Goal: Complete application form: Complete application form

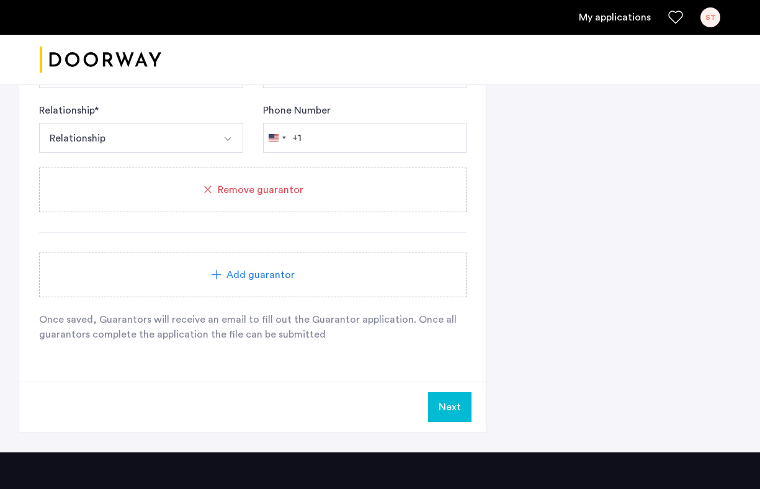
scroll to position [1538, 0]
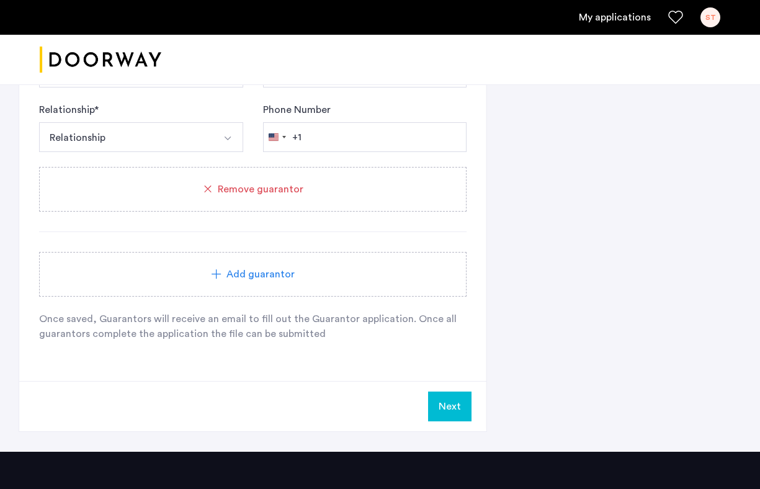
click at [457, 411] on button "Next" at bounding box center [449, 406] width 43 height 30
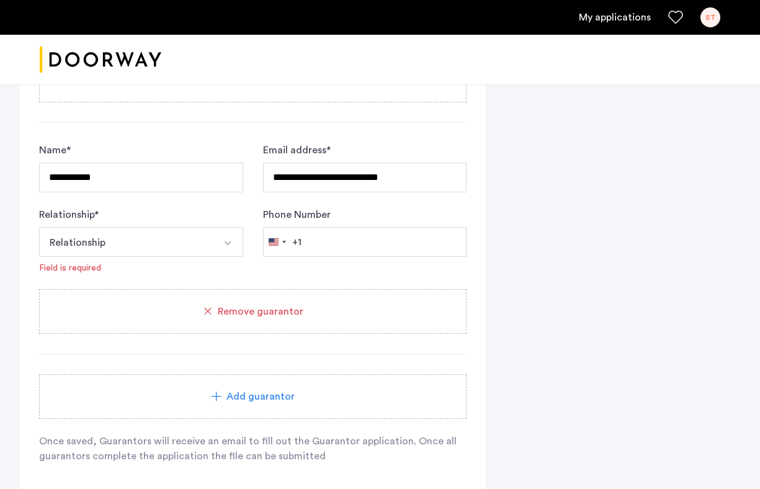
scroll to position [1468, 0]
click at [126, 239] on button "Relationship" at bounding box center [126, 243] width 175 height 30
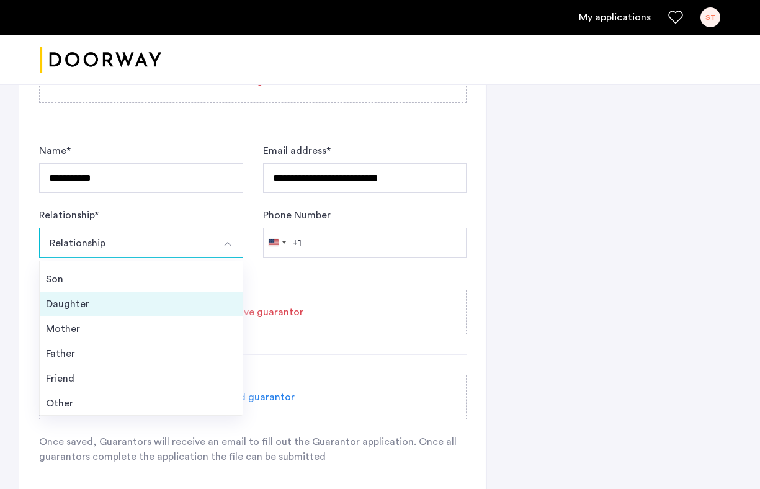
scroll to position [45, 0]
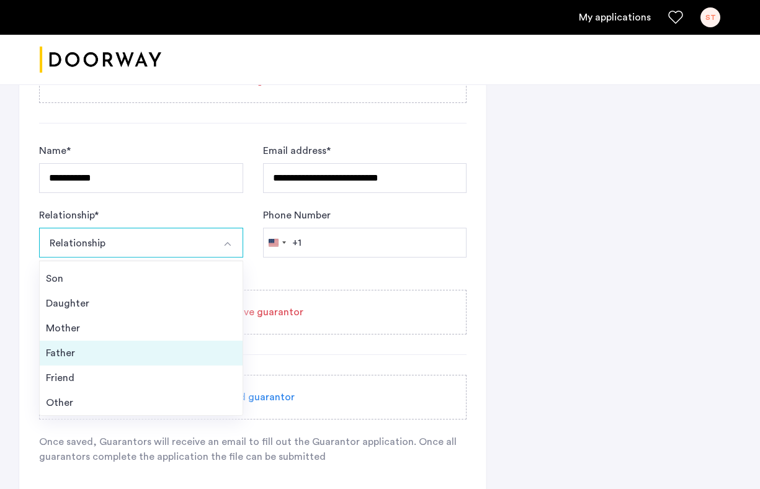
click at [125, 357] on div "Father" at bounding box center [141, 352] width 190 height 15
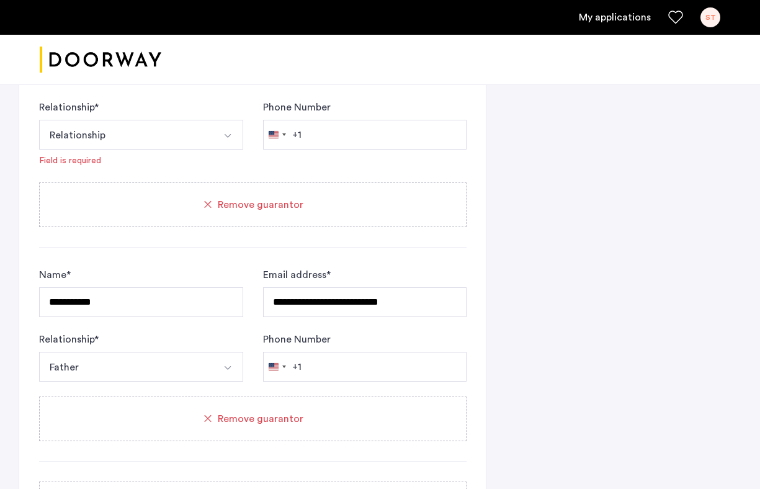
scroll to position [1281, 0]
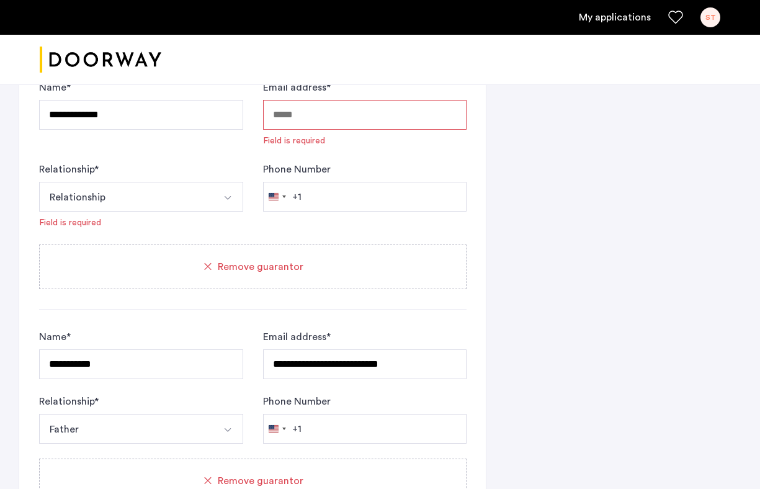
click at [180, 201] on button "Relationship" at bounding box center [126, 197] width 175 height 30
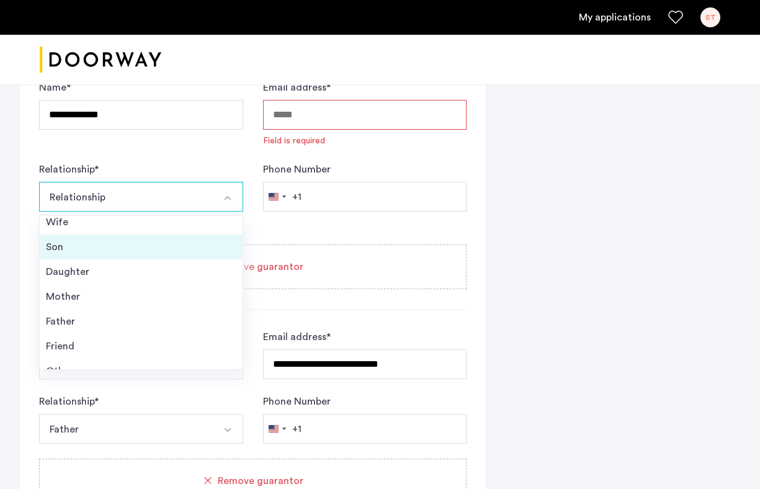
scroll to position [32, 0]
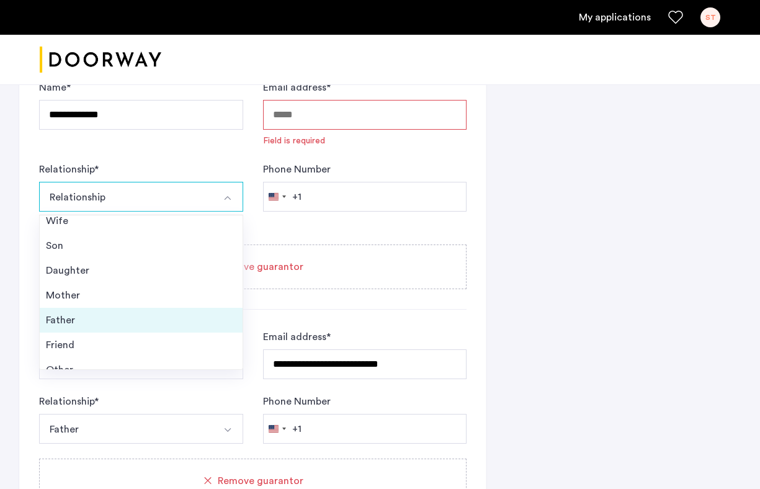
click at [169, 323] on div "Father" at bounding box center [141, 320] width 190 height 15
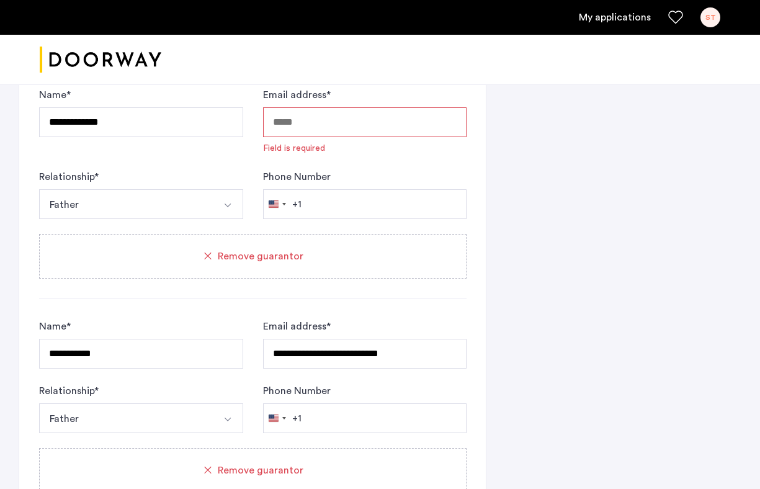
scroll to position [1272, 0]
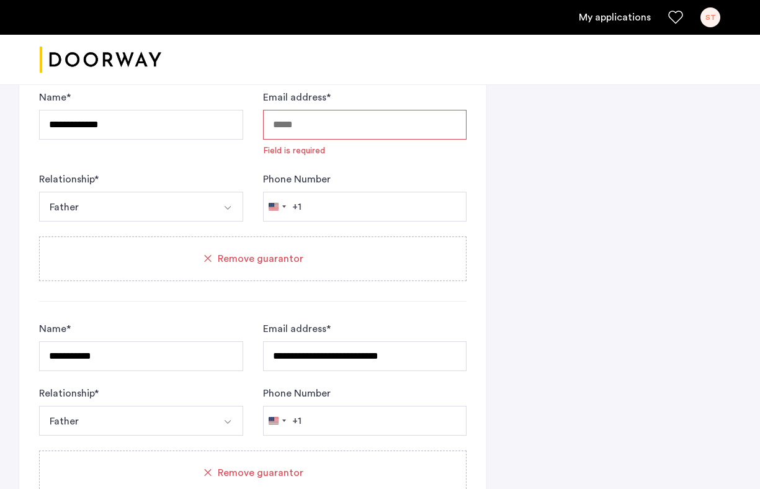
click at [334, 135] on input "Email address *" at bounding box center [365, 125] width 204 height 30
paste input "**********"
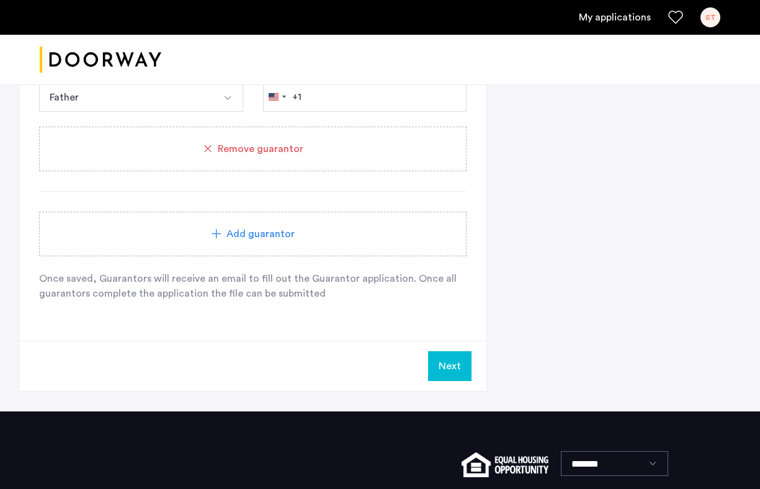
scroll to position [1585, 0]
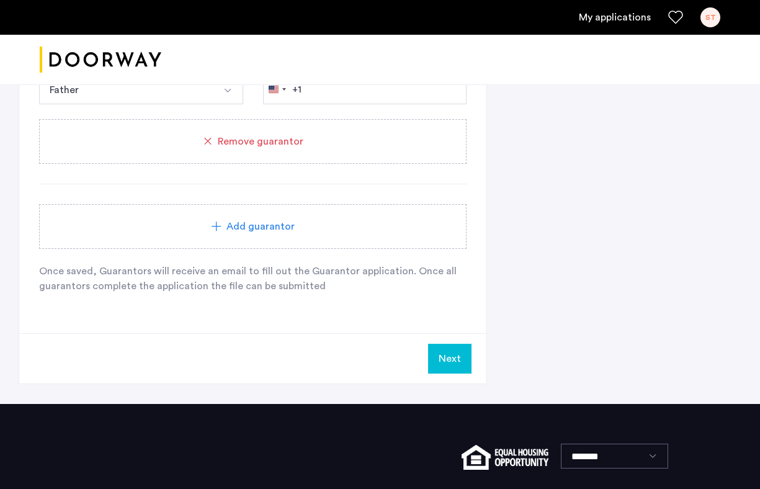
type input "**********"
click at [448, 345] on button "Next" at bounding box center [449, 359] width 43 height 30
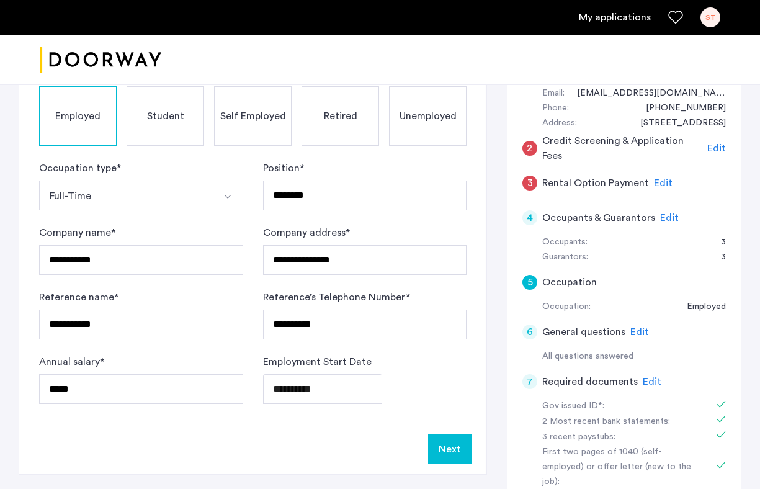
scroll to position [150, 0]
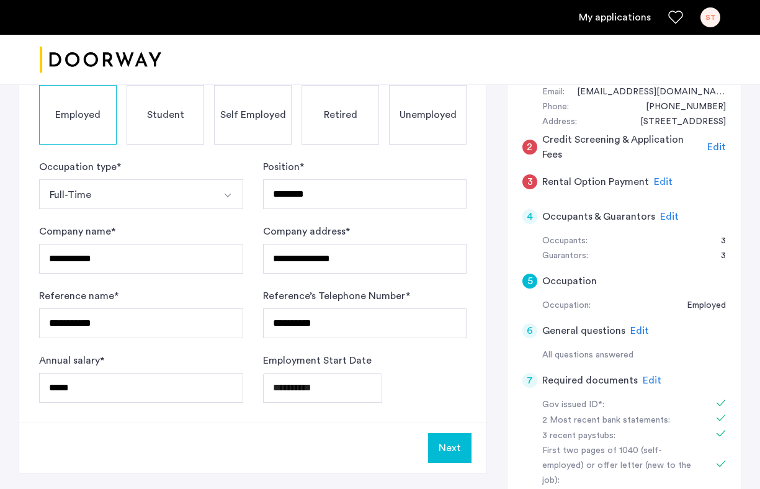
click at [706, 149] on div "2 Credit Screening & Application Fees Edit" at bounding box center [623, 147] width 203 height 35
click at [716, 148] on span "Edit" at bounding box center [716, 147] width 19 height 10
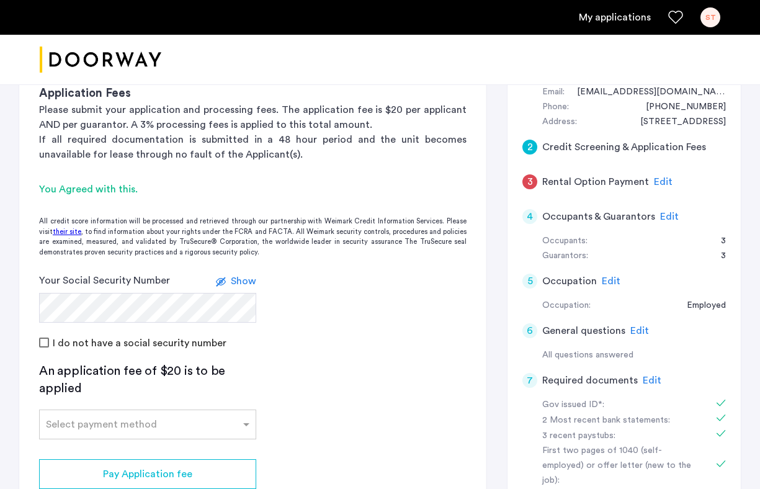
click at [45, 350] on app-credit-screening "2 Credit Screening & Application Fees Application Fees Please submit your appli…" at bounding box center [252, 291] width 467 height 533
click at [57, 343] on label "I do not have a social security number" at bounding box center [138, 343] width 176 height 10
click at [220, 283] on label at bounding box center [223, 281] width 15 height 15
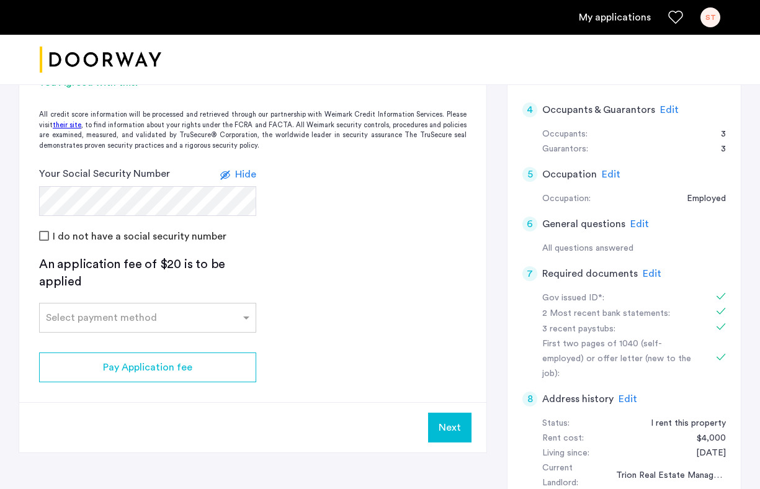
scroll to position [262, 0]
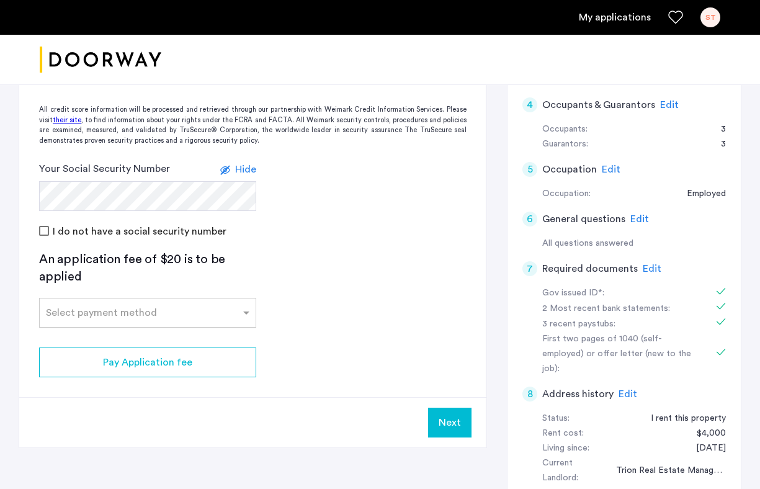
click at [187, 310] on input "text" at bounding box center [135, 310] width 179 height 9
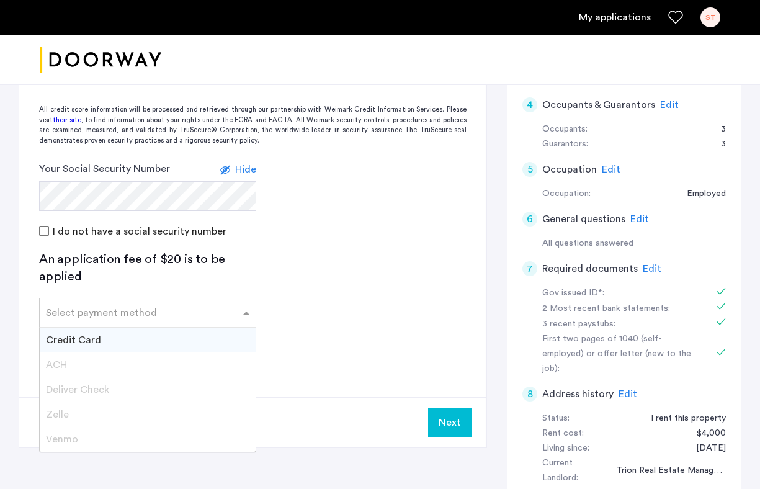
click at [149, 342] on div "Credit Card" at bounding box center [148, 340] width 216 height 25
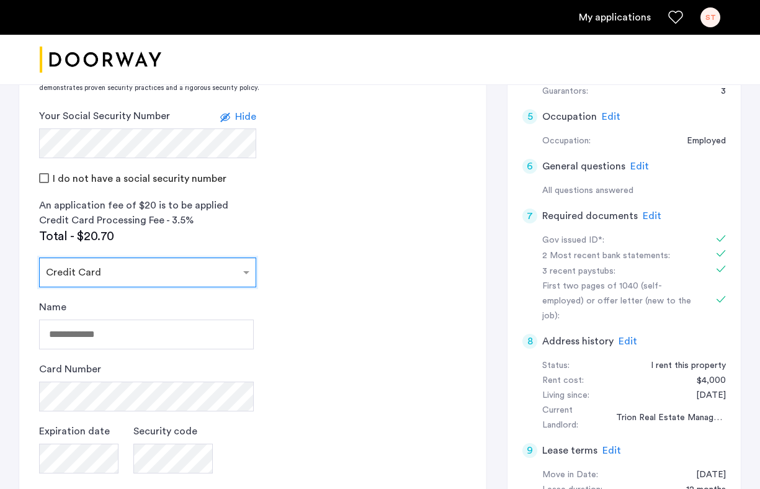
scroll to position [404, 0]
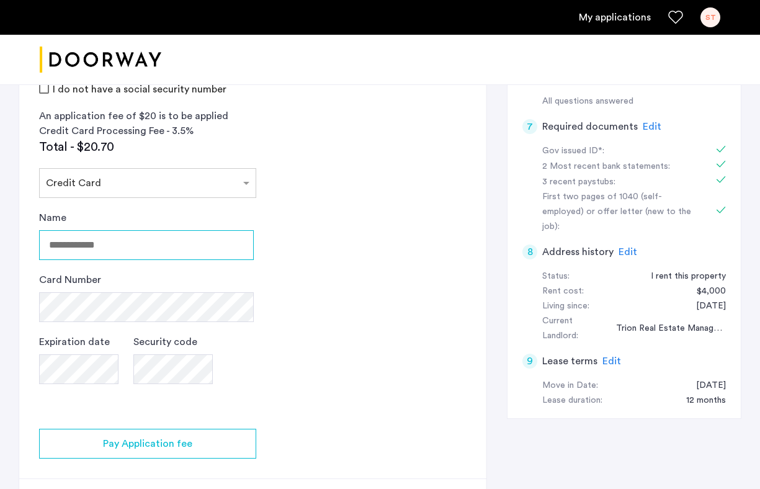
click at [148, 241] on input "Name" at bounding box center [146, 245] width 215 height 30
type input "*"
type input "**********"
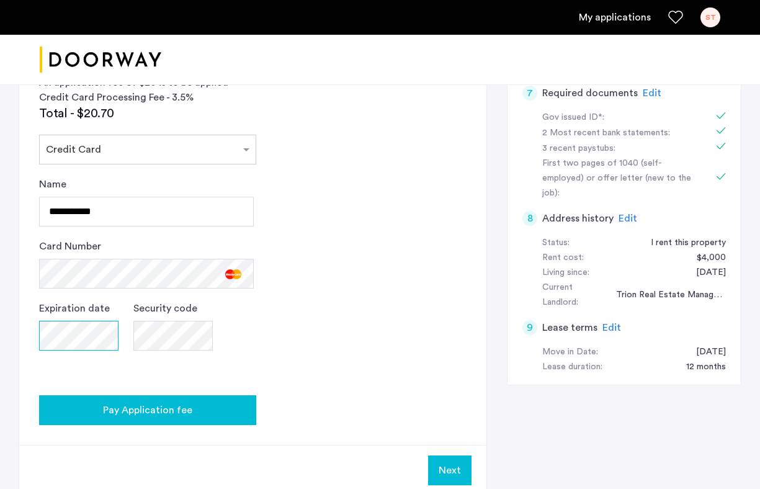
scroll to position [466, 0]
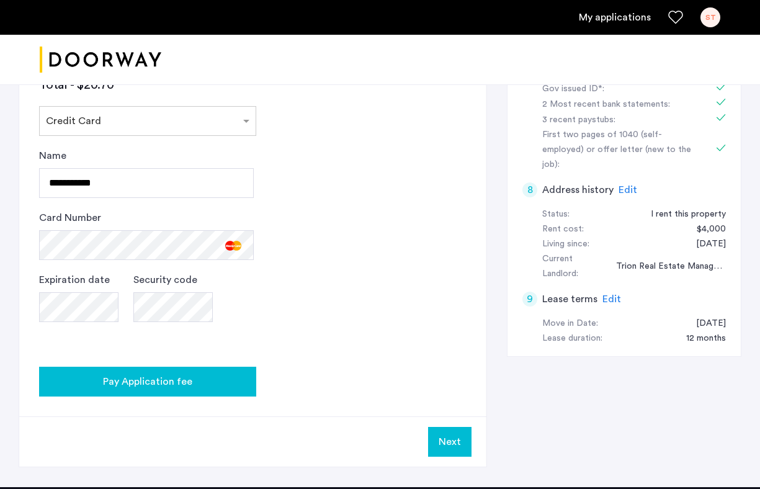
click at [224, 381] on div "Pay Application fee" at bounding box center [147, 381] width 197 height 15
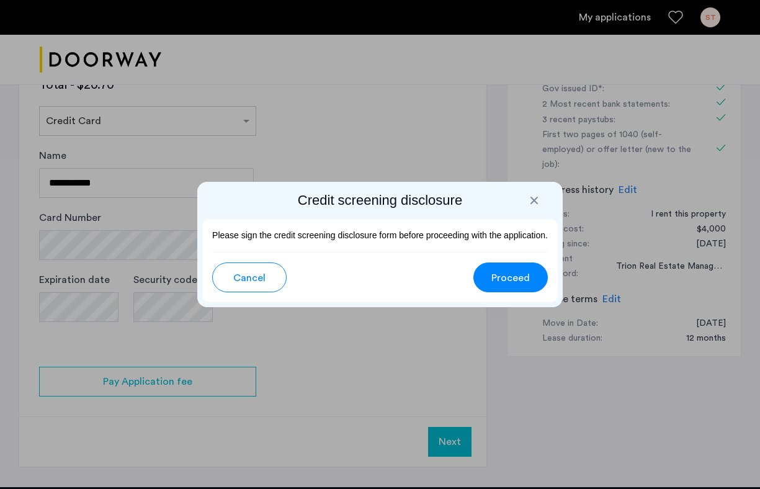
click at [522, 286] on button "Proceed" at bounding box center [510, 277] width 74 height 30
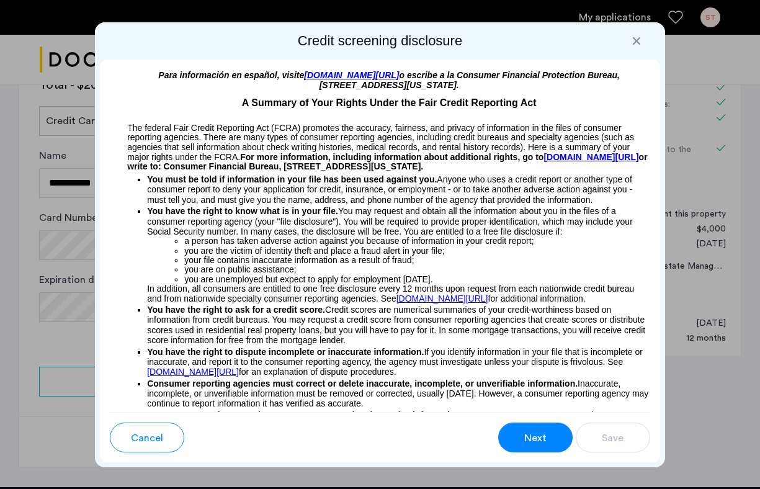
click at [547, 435] on button "Next" at bounding box center [535, 437] width 74 height 30
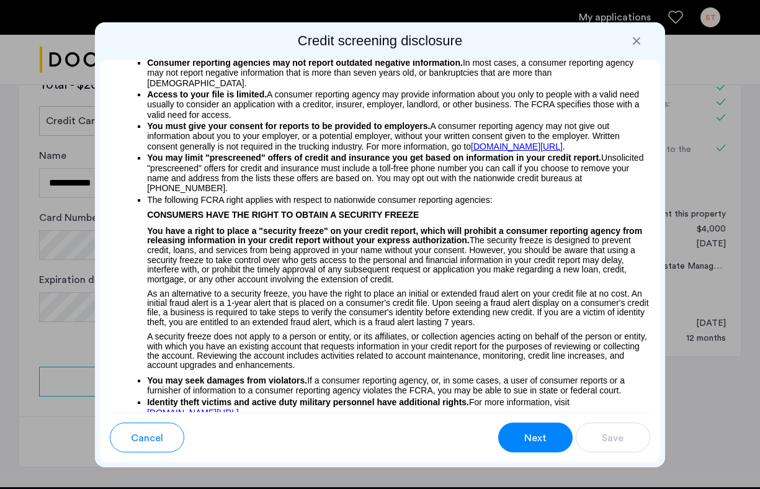
click at [547, 435] on button "Next" at bounding box center [535, 437] width 74 height 30
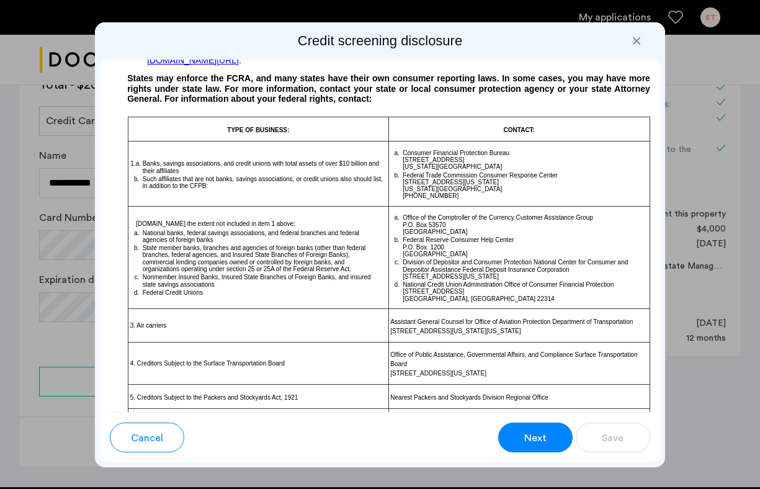
click at [547, 435] on button "Next" at bounding box center [535, 437] width 74 height 30
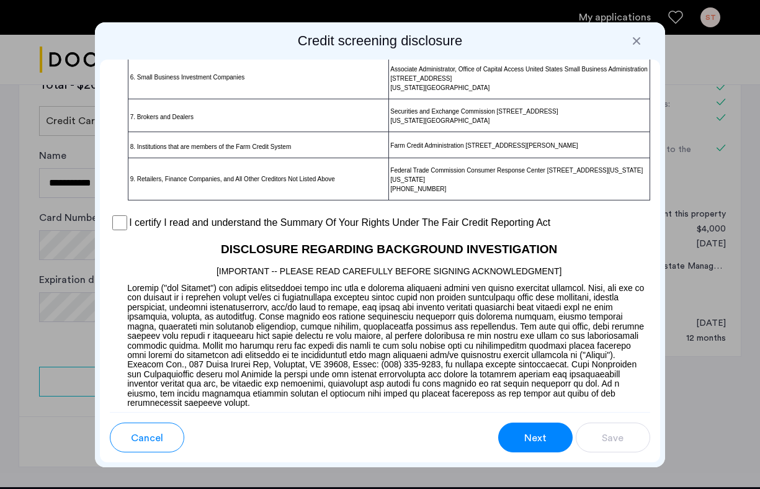
click at [547, 435] on button "Next" at bounding box center [535, 437] width 74 height 30
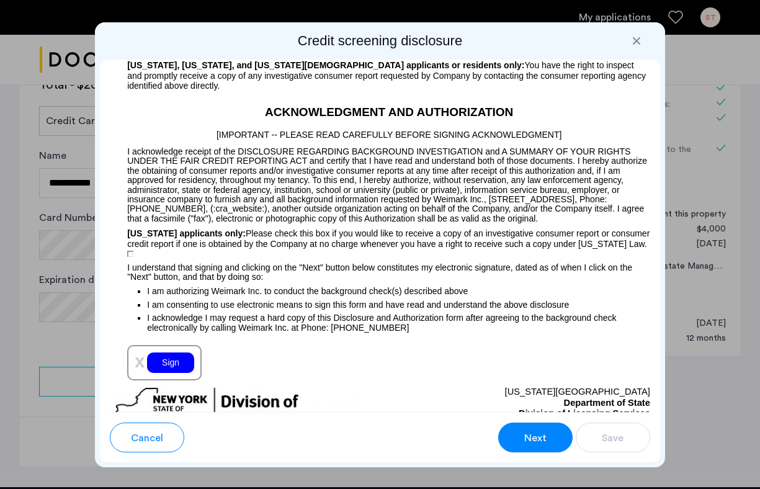
click at [547, 435] on button "Next" at bounding box center [535, 437] width 74 height 30
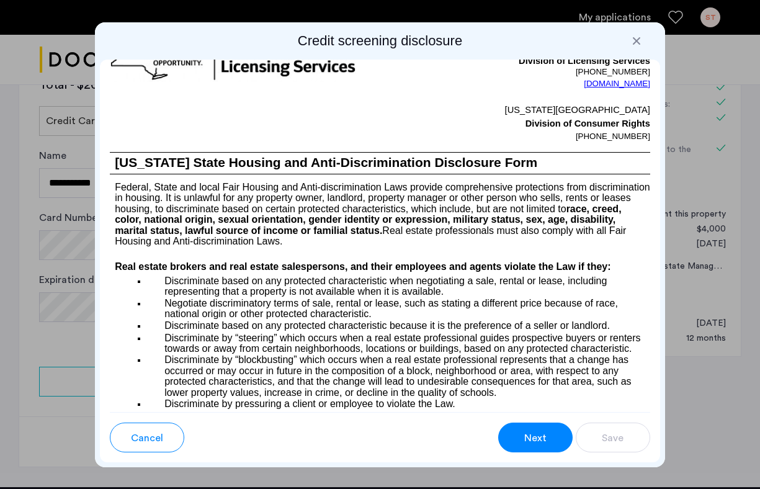
click at [547, 435] on button "Next" at bounding box center [535, 437] width 74 height 30
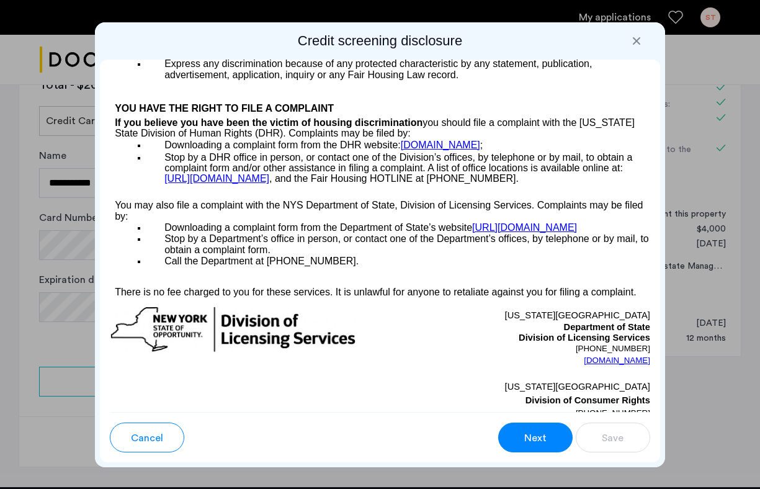
click at [547, 435] on button "Next" at bounding box center [535, 437] width 74 height 30
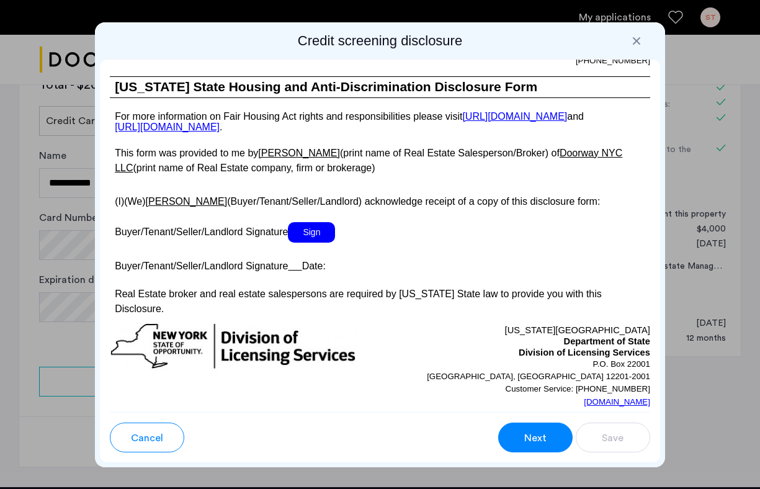
click at [547, 435] on button "Next" at bounding box center [535, 437] width 74 height 30
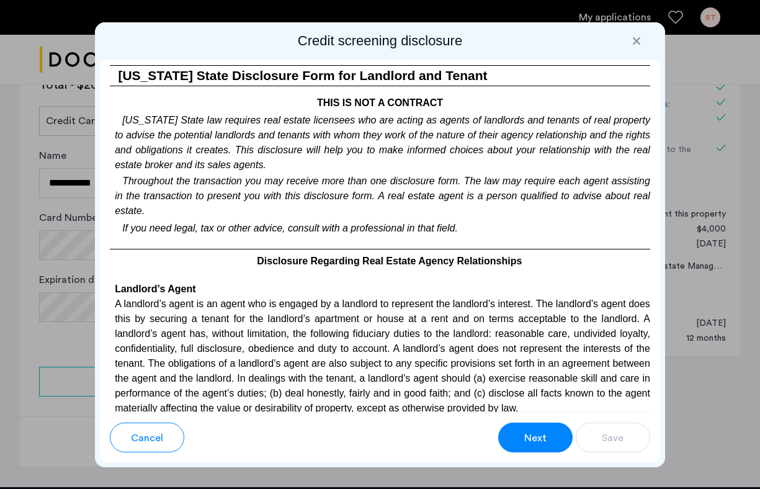
click at [547, 435] on button "Next" at bounding box center [535, 437] width 74 height 30
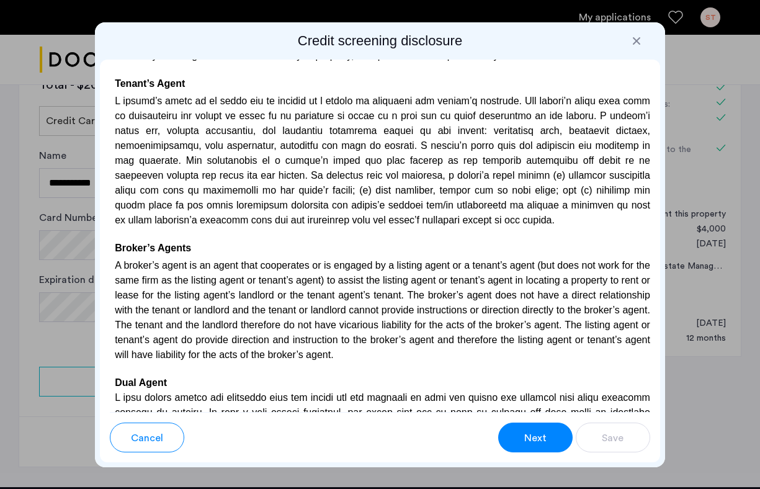
click at [547, 435] on button "Next" at bounding box center [535, 437] width 74 height 30
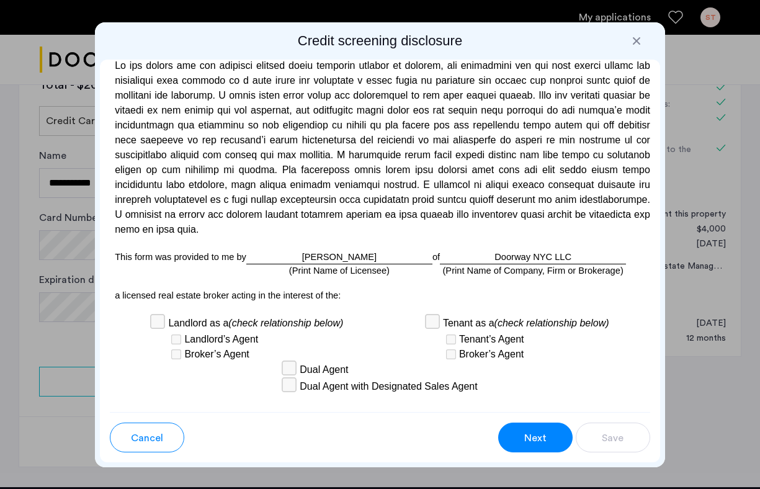
scroll to position [3671, 0]
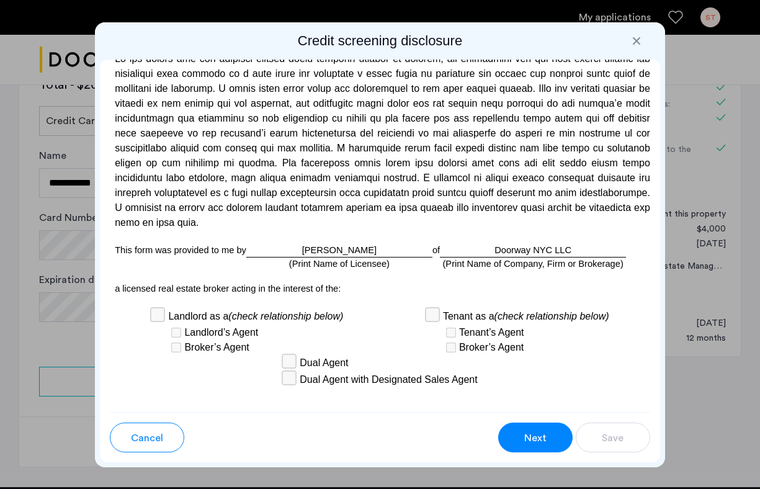
click at [533, 432] on span "Next" at bounding box center [535, 437] width 22 height 15
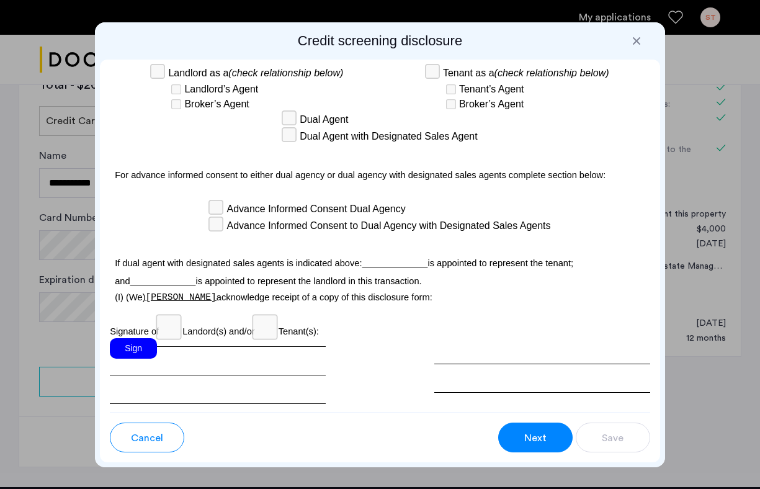
click at [149, 338] on div "Sign" at bounding box center [133, 348] width 47 height 20
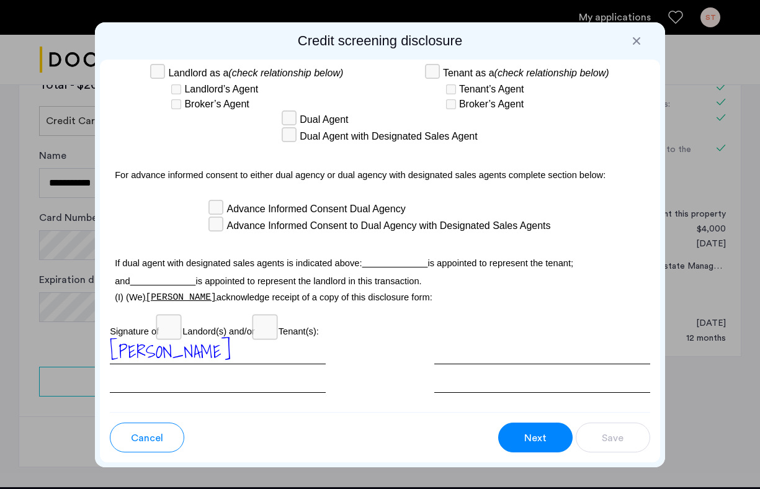
click at [554, 440] on button "Next" at bounding box center [535, 437] width 74 height 30
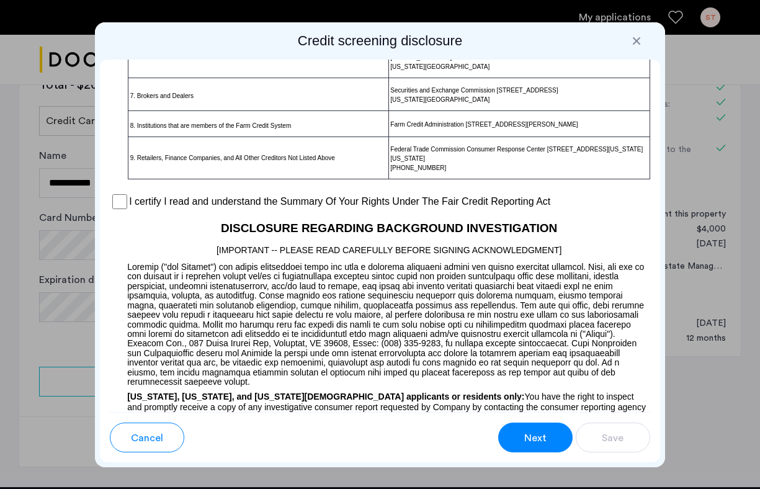
scroll to position [1027, 0]
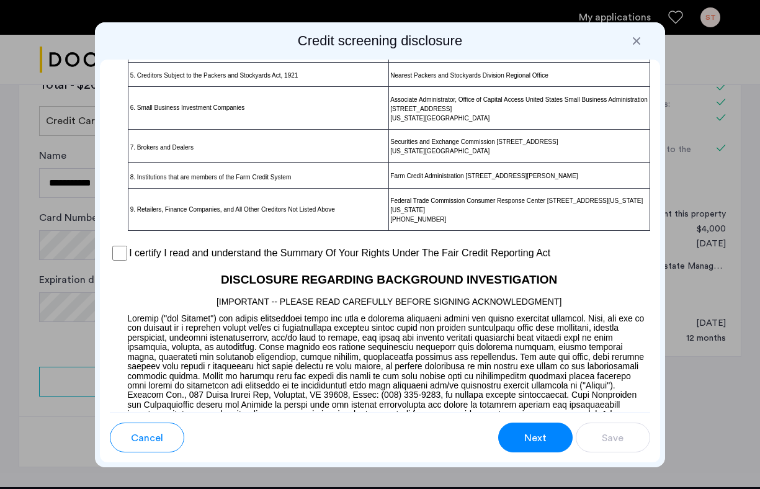
click at [159, 246] on label "I certify I read and understand the Summary Of Your Rights Under The Fair Credi…" at bounding box center [339, 253] width 421 height 15
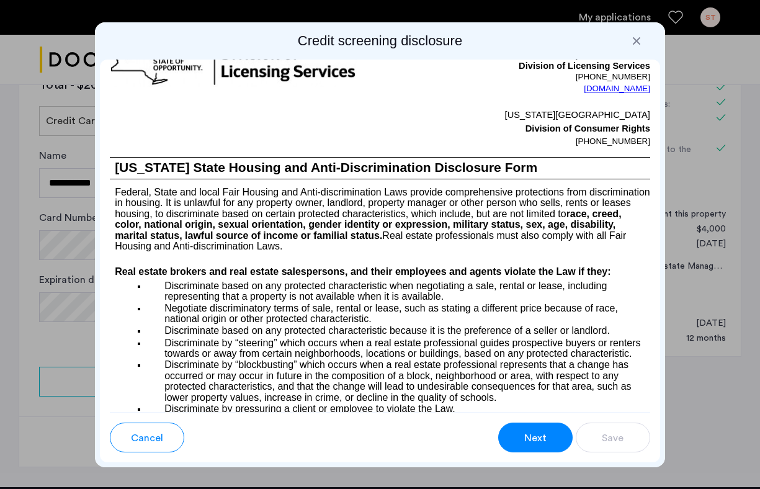
scroll to position [1594, 0]
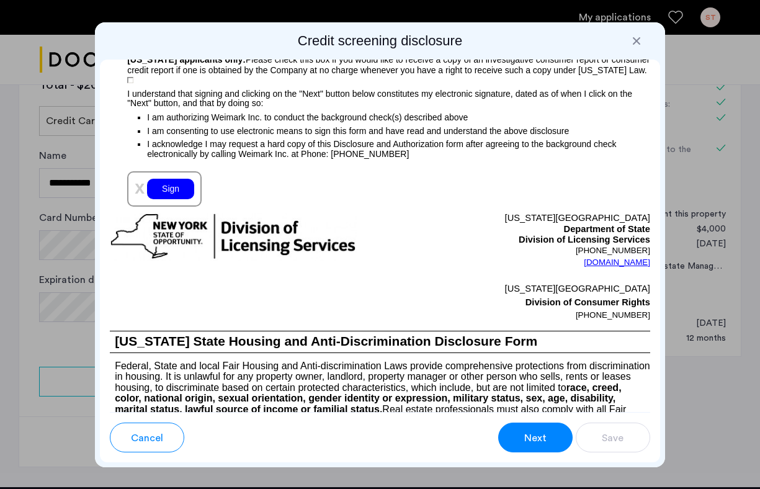
click at [180, 179] on div "Sign" at bounding box center [170, 189] width 47 height 20
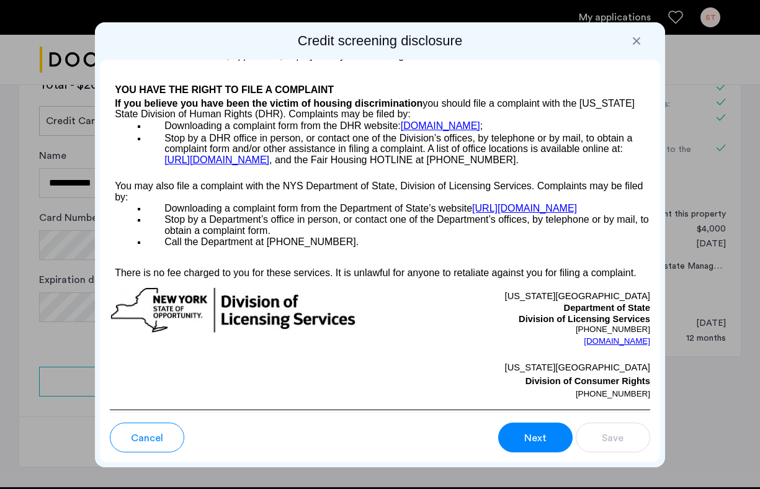
click at [544, 438] on span "Next" at bounding box center [535, 437] width 22 height 15
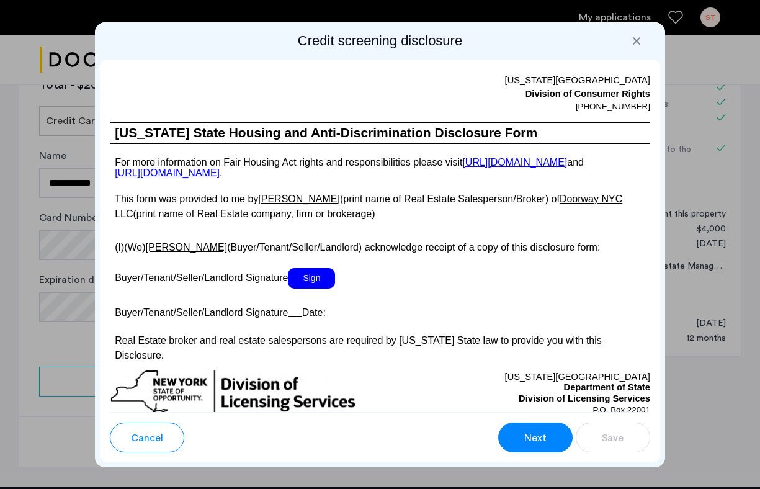
scroll to position [2453, 0]
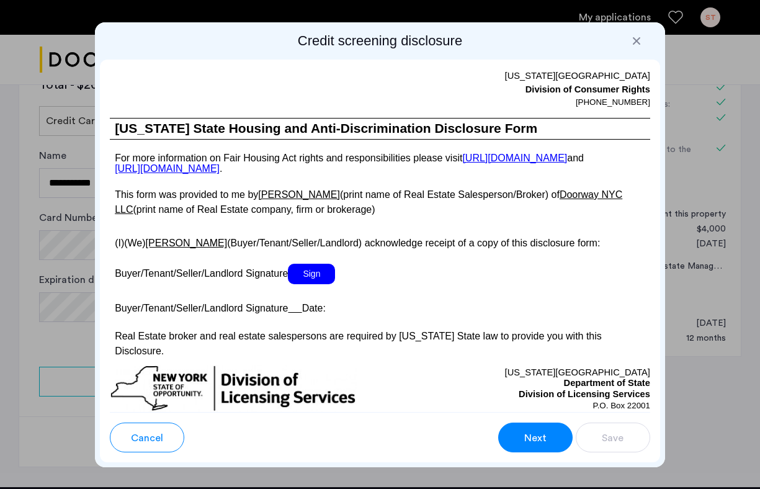
click at [305, 264] on span "Sign" at bounding box center [311, 274] width 47 height 20
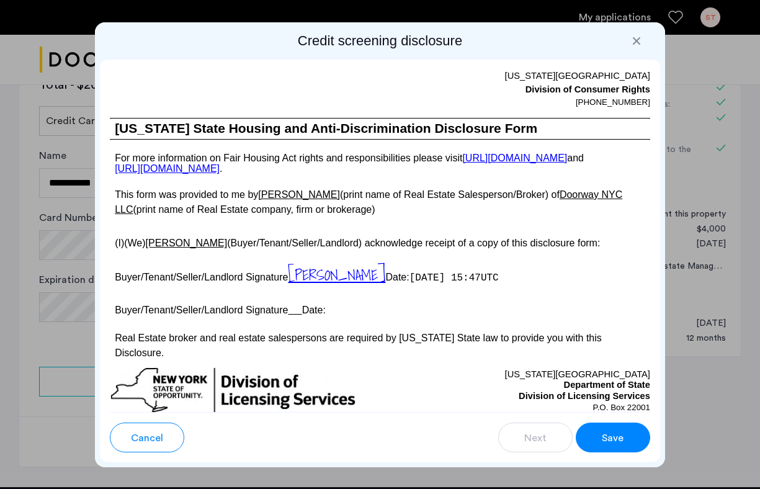
click at [598, 439] on button "Save" at bounding box center [613, 437] width 74 height 30
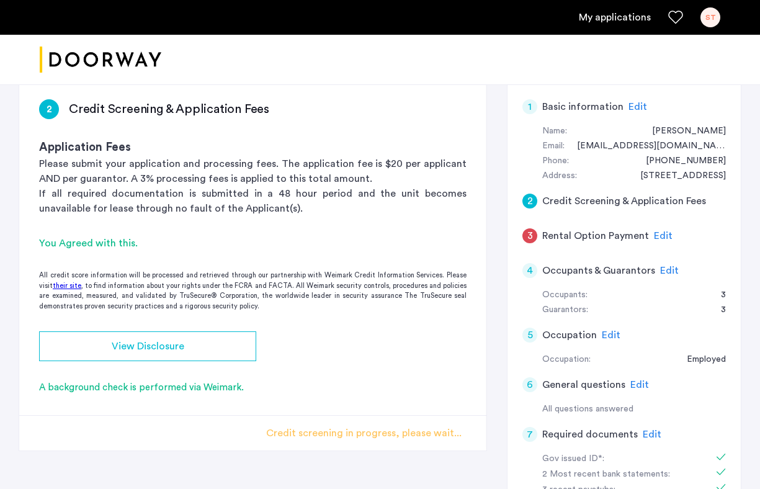
scroll to position [107, 0]
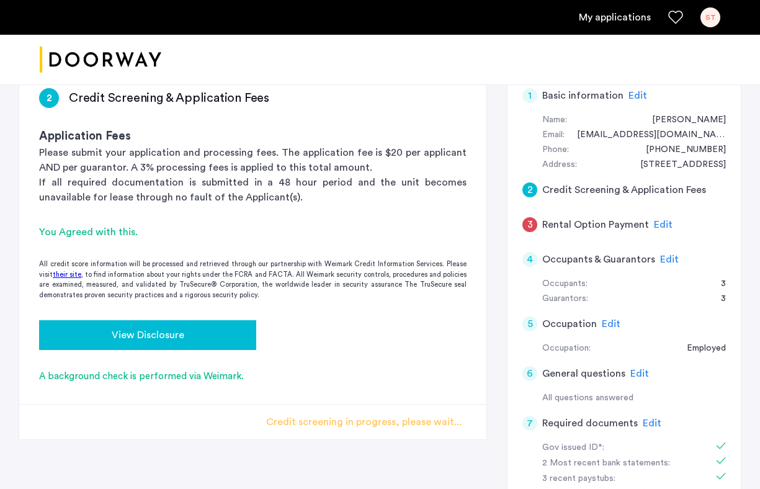
click at [231, 339] on div "View Disclosure" at bounding box center [147, 335] width 197 height 15
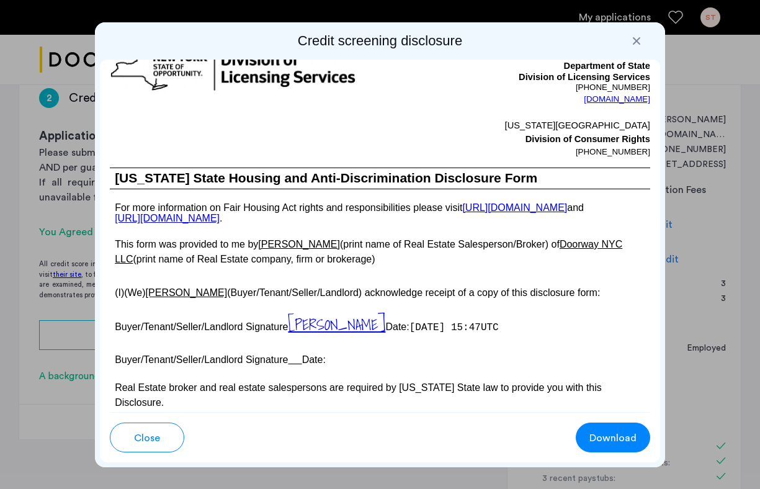
scroll to position [2673, 0]
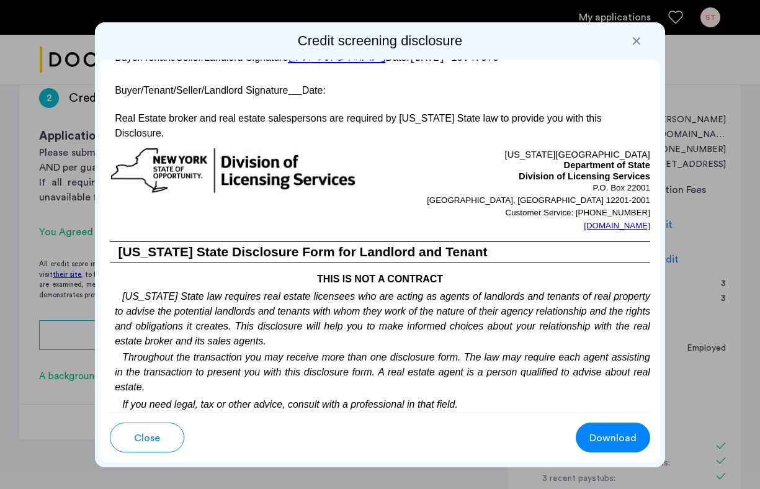
click at [606, 450] on button "Download" at bounding box center [613, 437] width 74 height 30
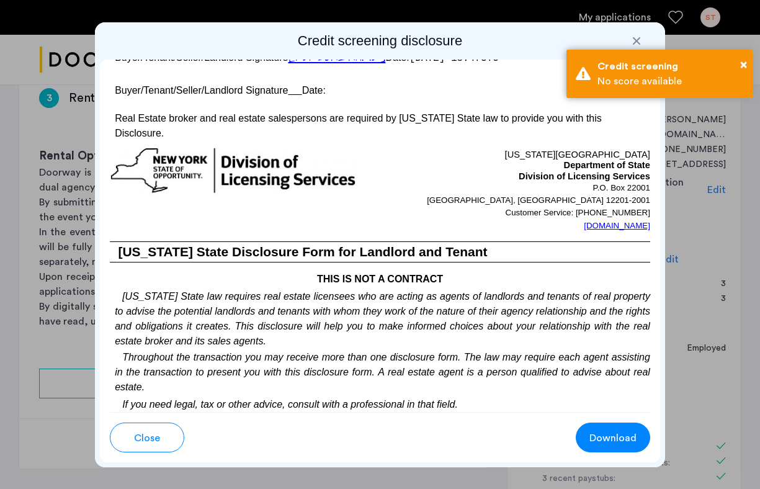
click at [636, 37] on div at bounding box center [636, 41] width 12 height 12
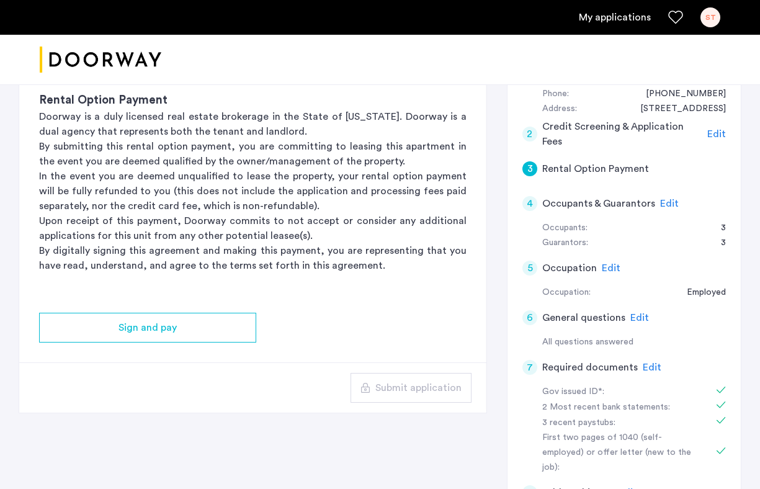
scroll to position [212, 0]
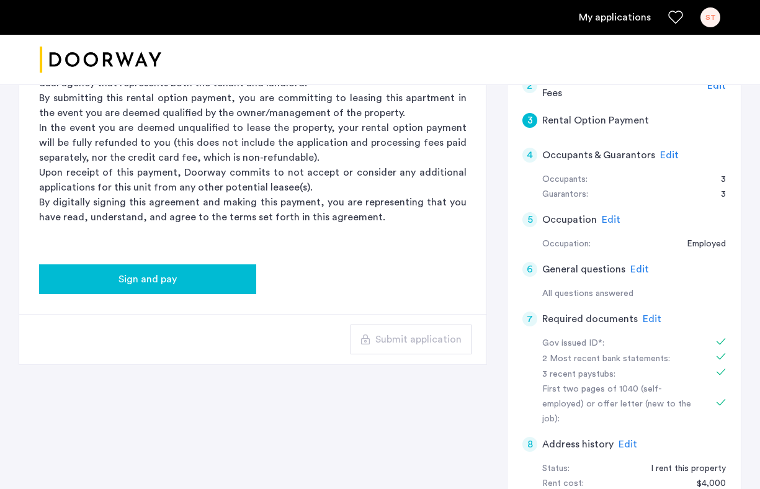
click at [255, 278] on button "Sign and pay" at bounding box center [147, 279] width 217 height 30
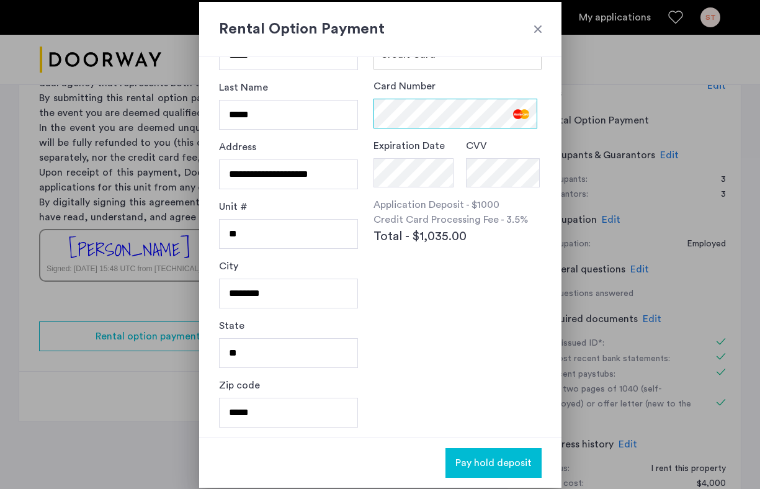
scroll to position [0, 0]
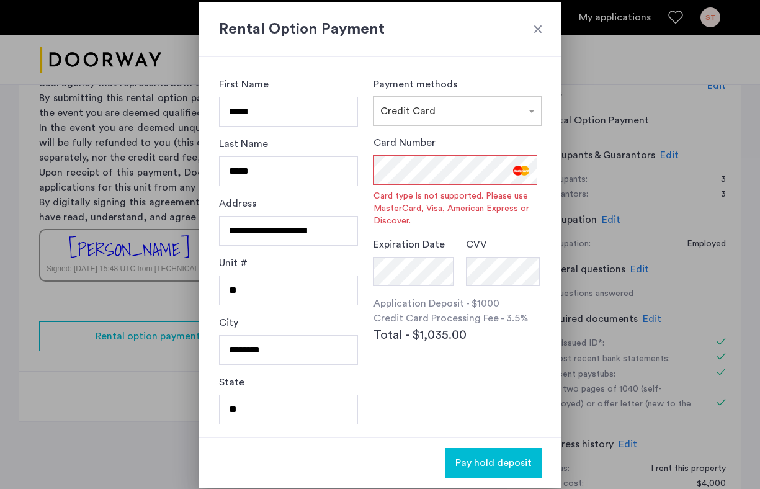
click at [426, 207] on span "Card type is not supported. Please use MasterCard, Visa, American Express or Di…" at bounding box center [456, 208] width 167 height 37
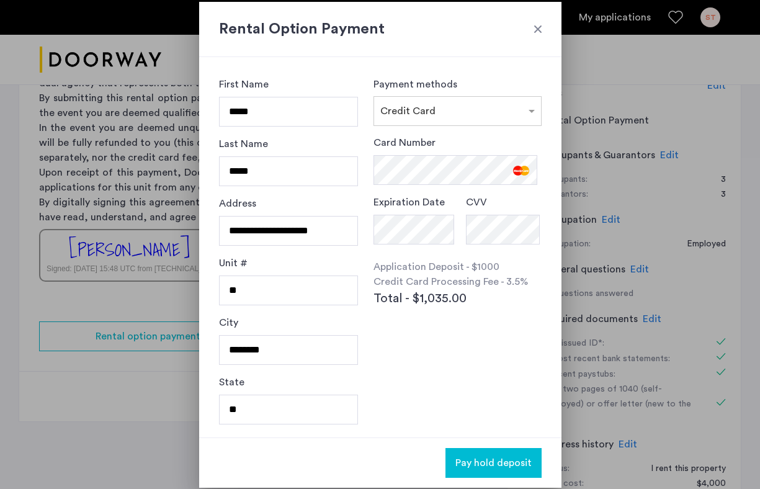
click at [450, 295] on span "Total - $1,035.00" at bounding box center [419, 298] width 93 height 19
click at [442, 290] on span "Total - $1,035.00" at bounding box center [419, 298] width 93 height 19
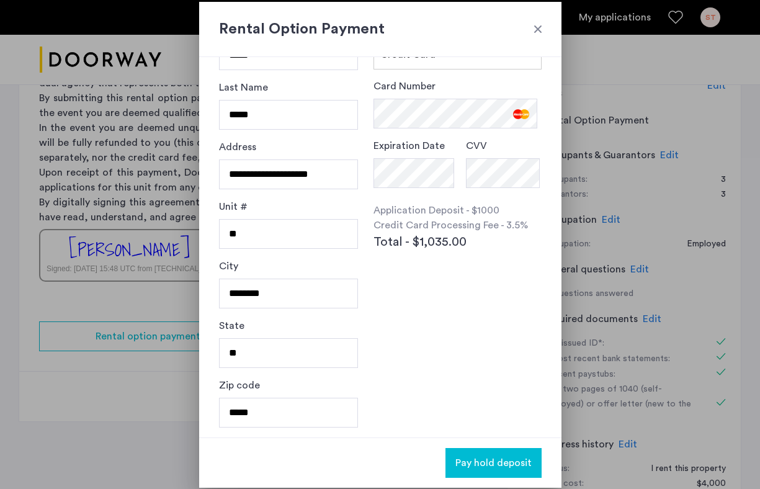
click at [441, 288] on div "Card Number Expiration Date CVV Application Deposit - $1000 Credit Card Process…" at bounding box center [456, 193] width 167 height 228
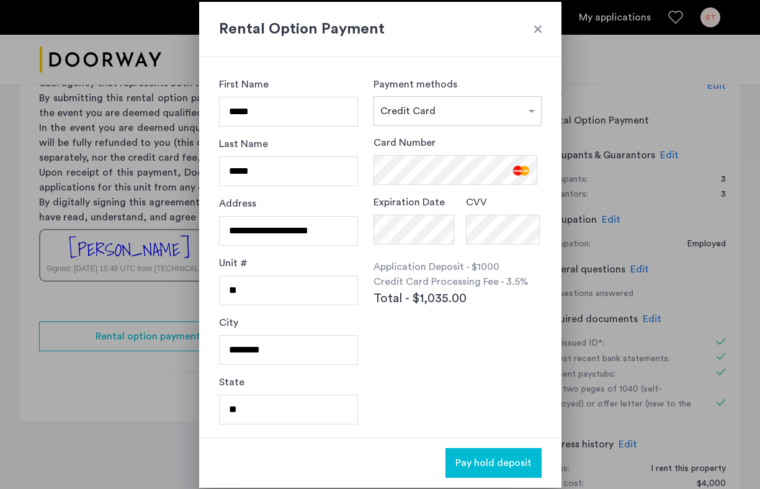
scroll to position [1, 0]
click at [379, 354] on div "Card Number Expiration Date CVV Application Deposit - $1000 Credit Card Process…" at bounding box center [456, 249] width 167 height 228
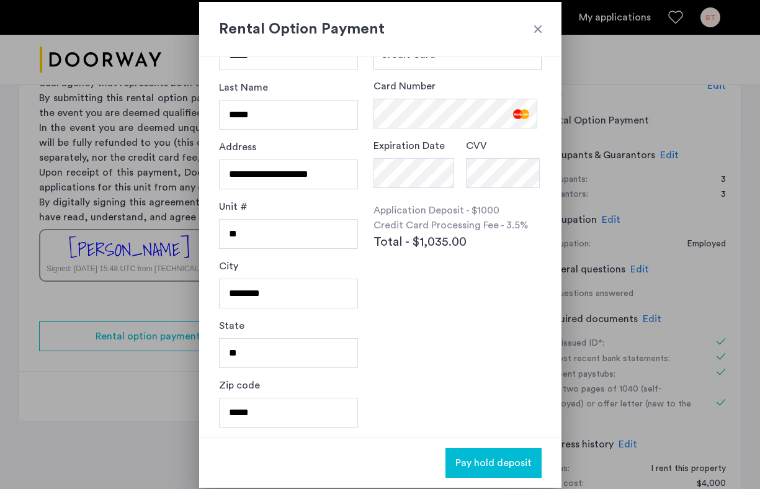
click at [457, 465] on button "Pay hold deposit" at bounding box center [493, 463] width 96 height 30
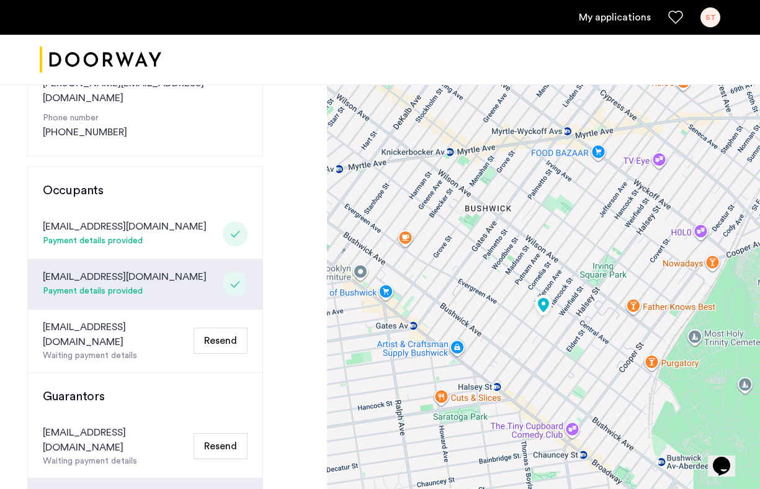
scroll to position [236, 0]
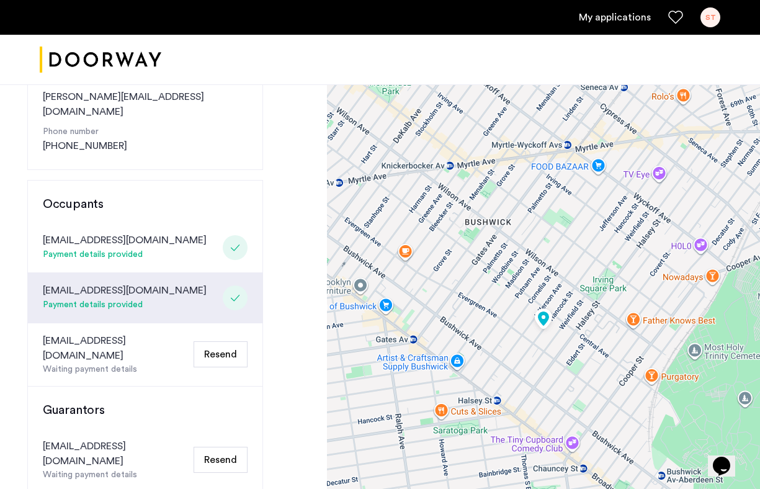
click at [125, 333] on div "[EMAIL_ADDRESS][DOMAIN_NAME]" at bounding box center [116, 348] width 146 height 30
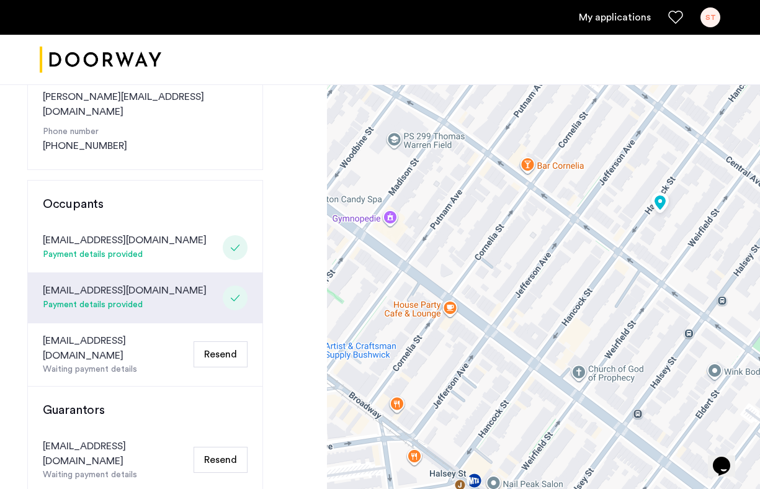
drag, startPoint x: 545, startPoint y: 301, endPoint x: 578, endPoint y: 167, distance: 138.6
click at [578, 167] on div at bounding box center [543, 335] width 433 height 974
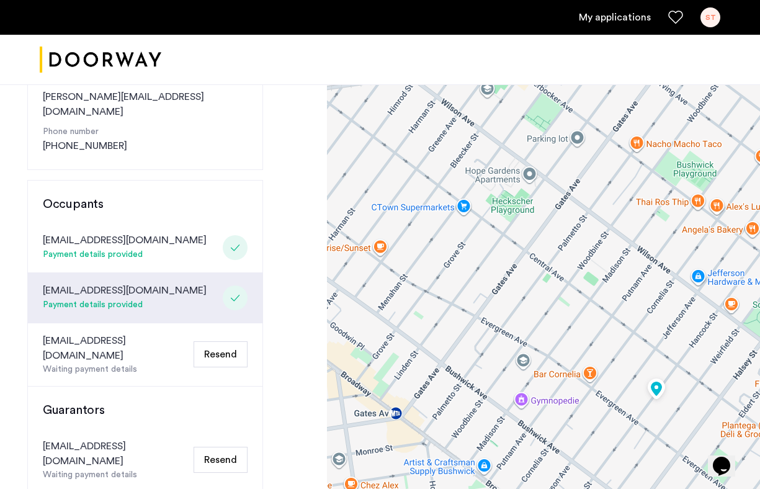
drag, startPoint x: 574, startPoint y: 203, endPoint x: 611, endPoint y: 382, distance: 183.1
click at [611, 382] on div at bounding box center [543, 335] width 433 height 974
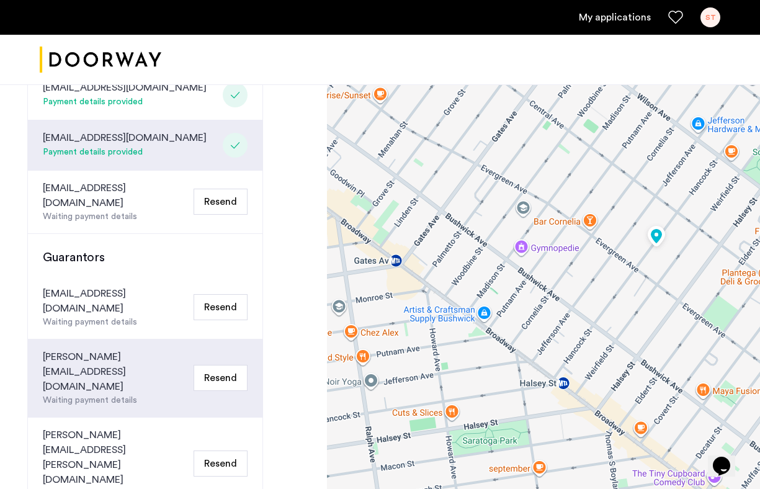
scroll to position [390, 0]
click at [226, 188] on button "Resend" at bounding box center [221, 201] width 54 height 26
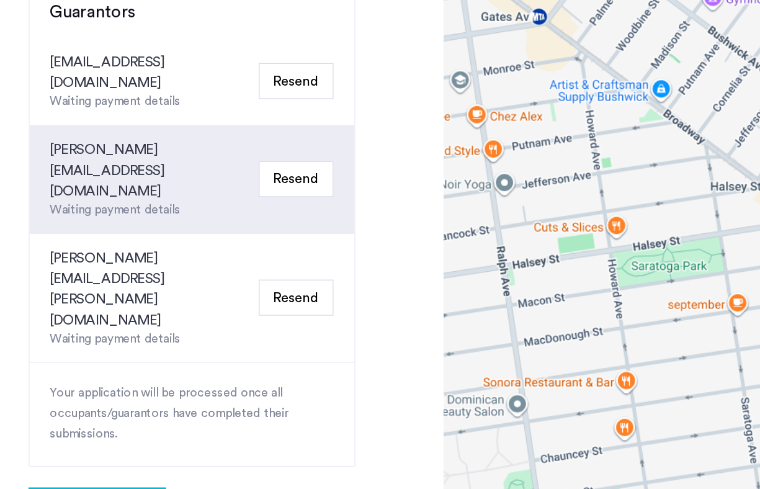
scroll to position [502, 0]
